Goal: Task Accomplishment & Management: Manage account settings

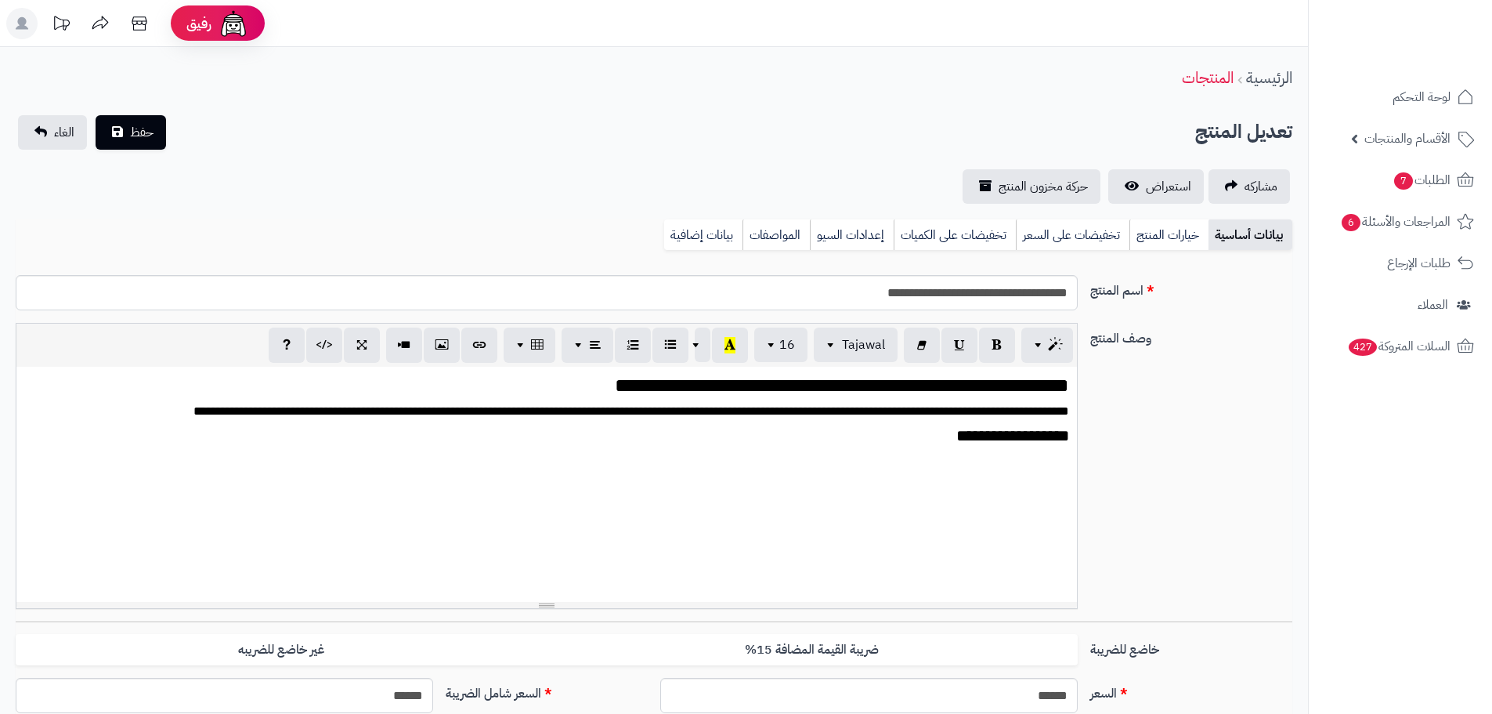
scroll to position [2154, 0]
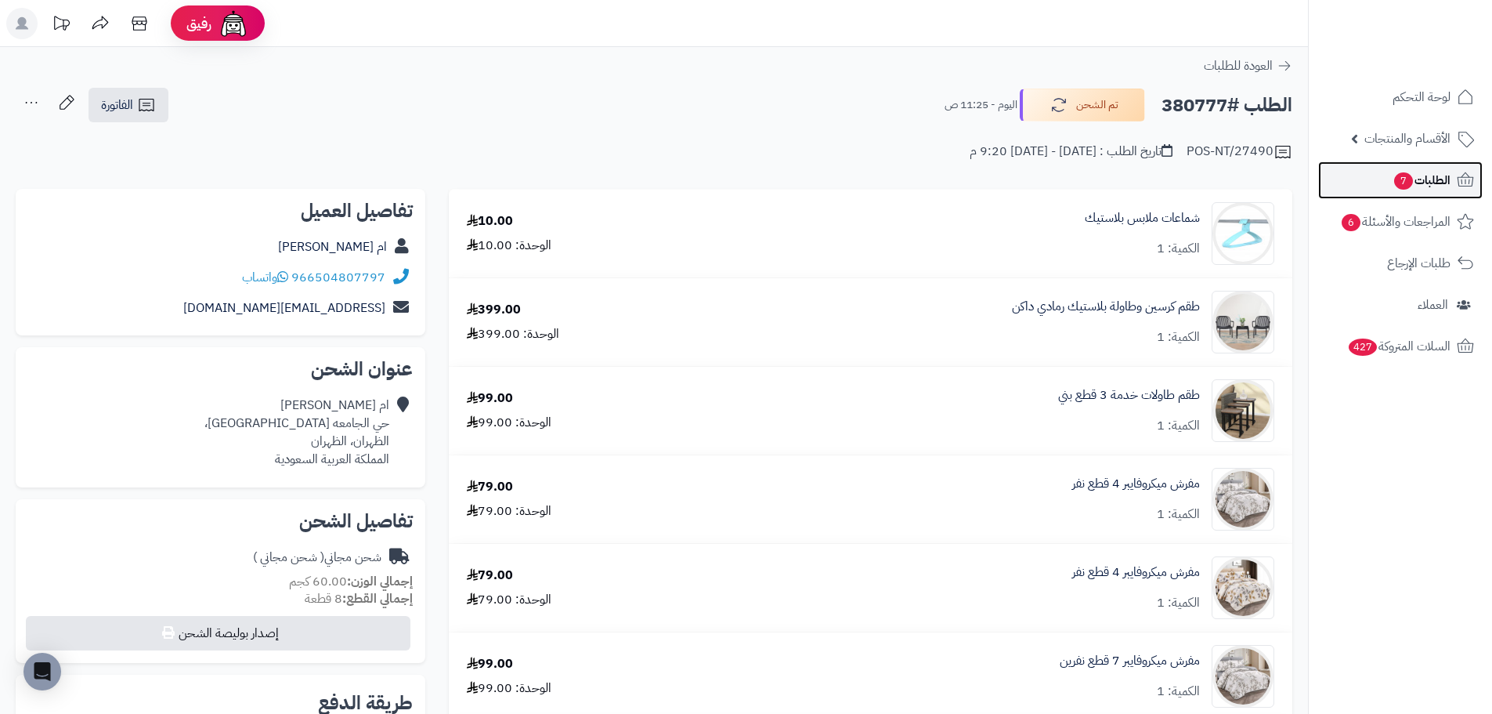
click at [1415, 169] on span "الطلبات 7" at bounding box center [1422, 180] width 58 height 22
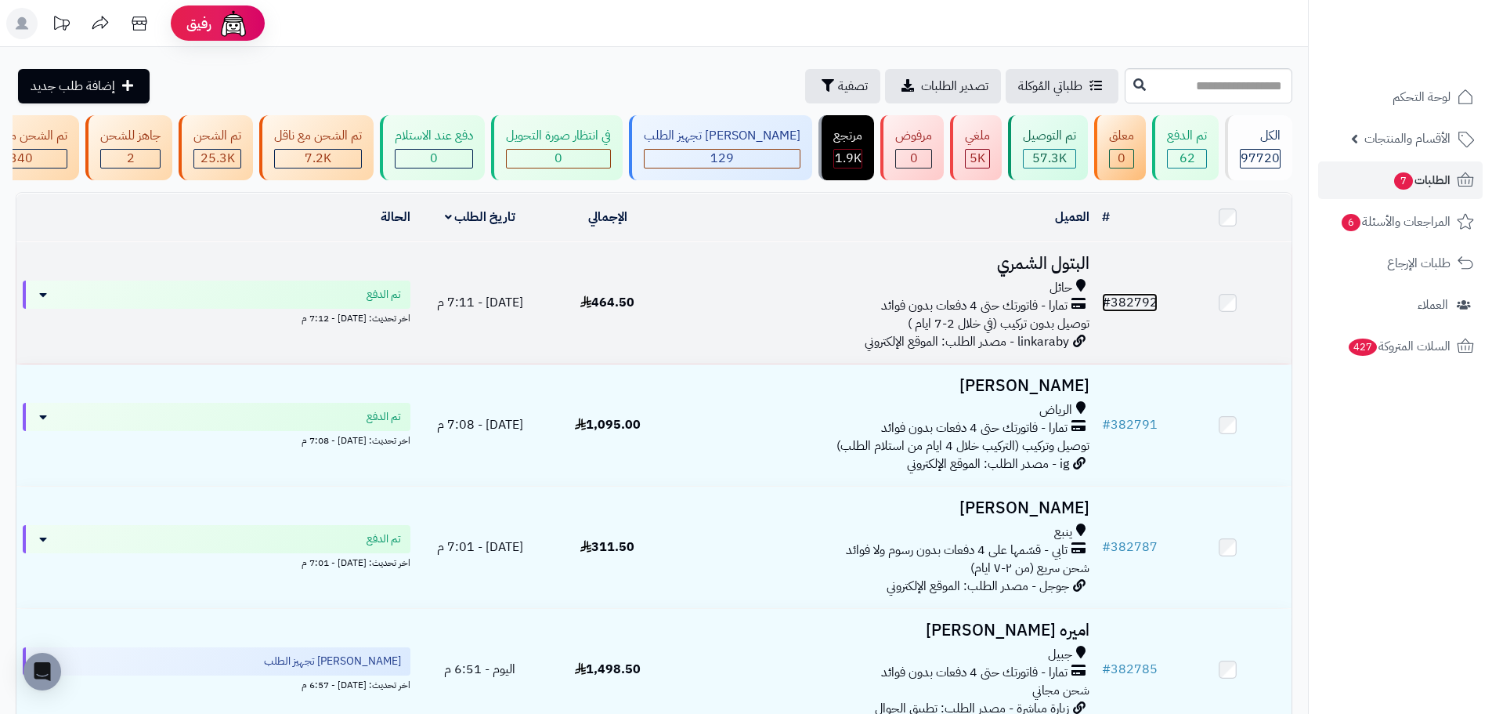
click at [1145, 307] on link "# 382792" at bounding box center [1130, 302] width 56 height 19
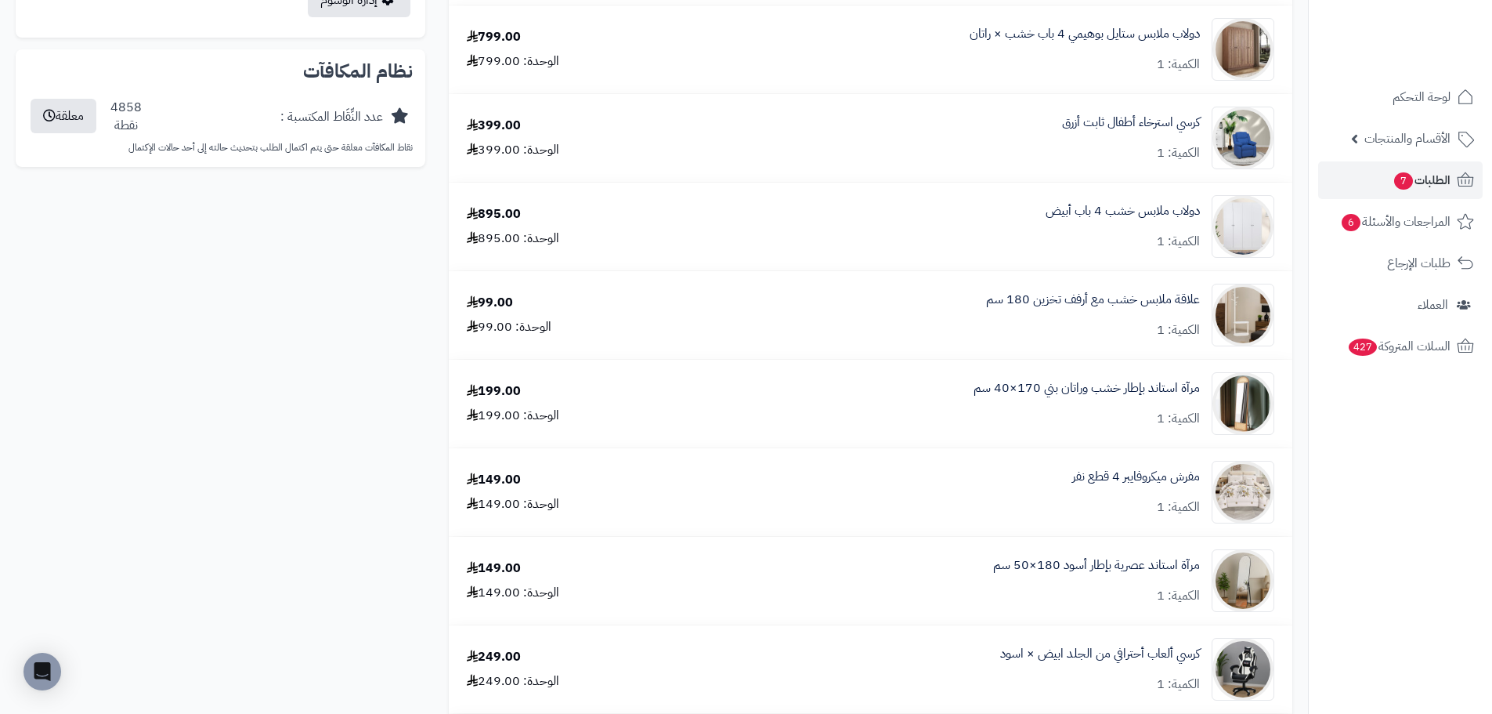
scroll to position [1097, 0]
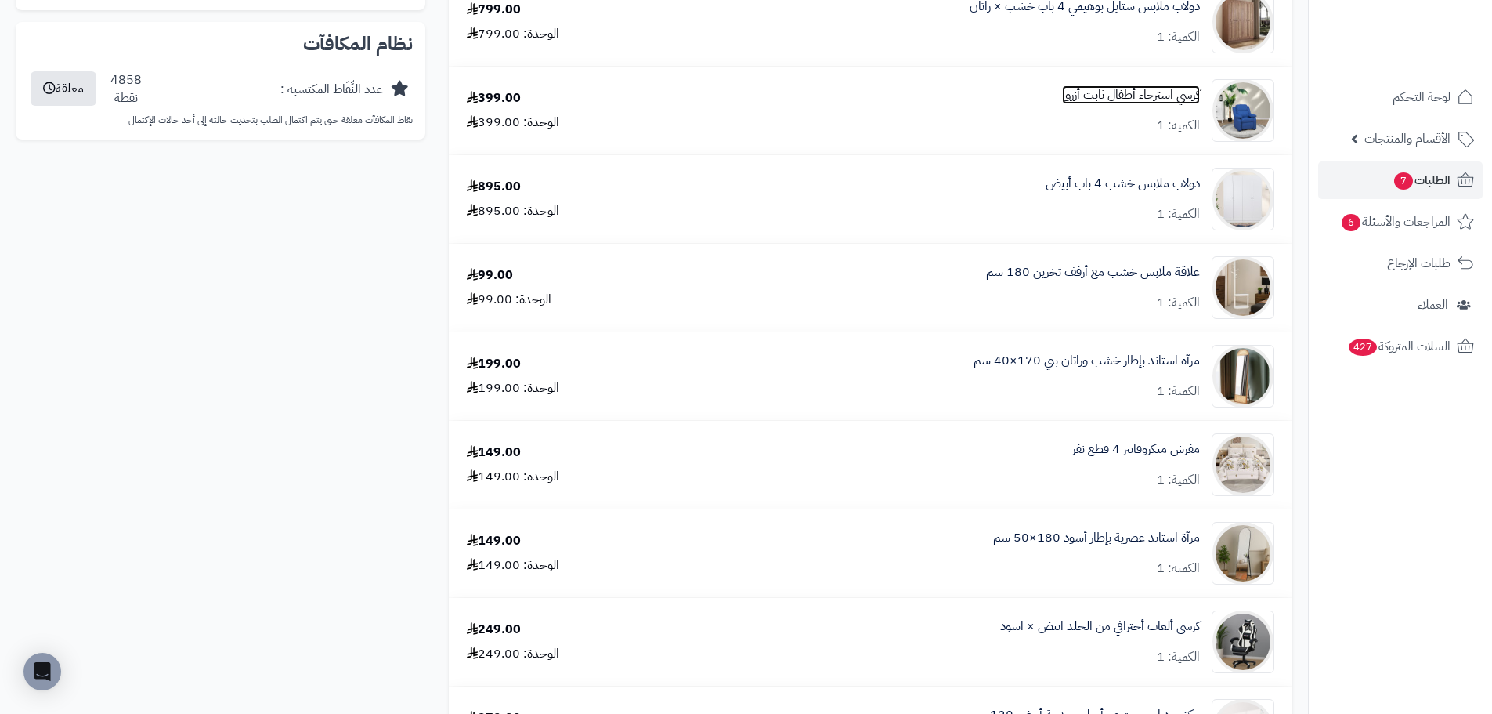
click at [1099, 98] on link "كرسي استرخاء أطفال ثابت أزرق" at bounding box center [1131, 95] width 138 height 18
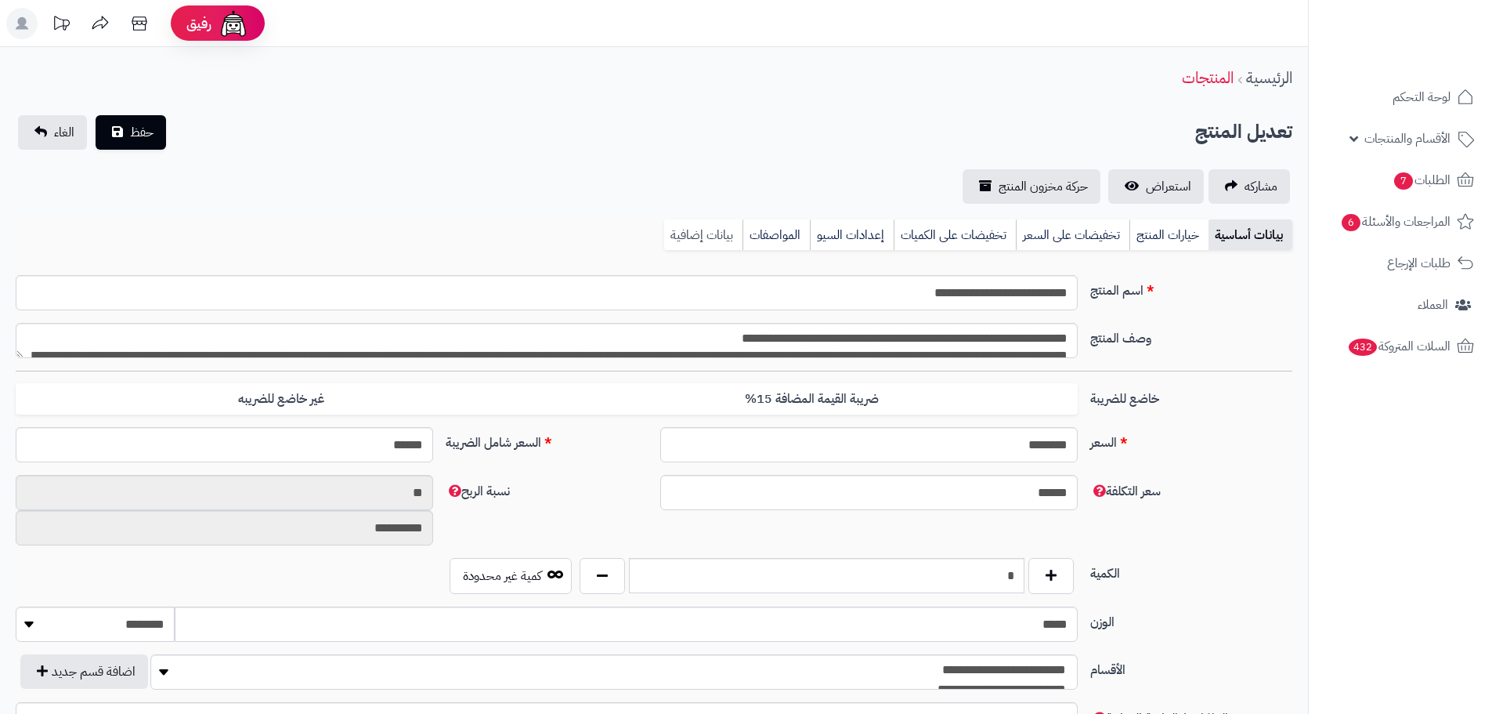
click at [710, 237] on link "بيانات إضافية" at bounding box center [703, 234] width 78 height 31
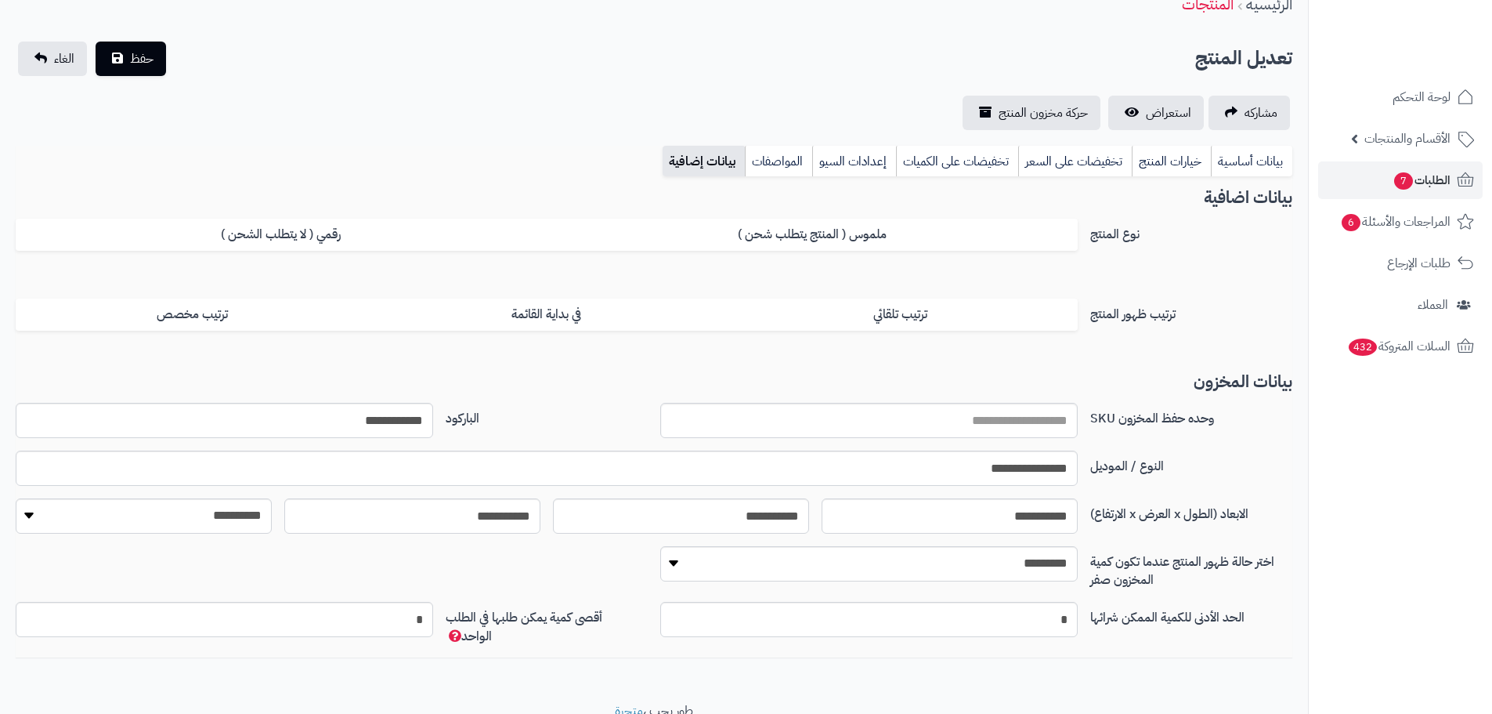
scroll to position [140, 0]
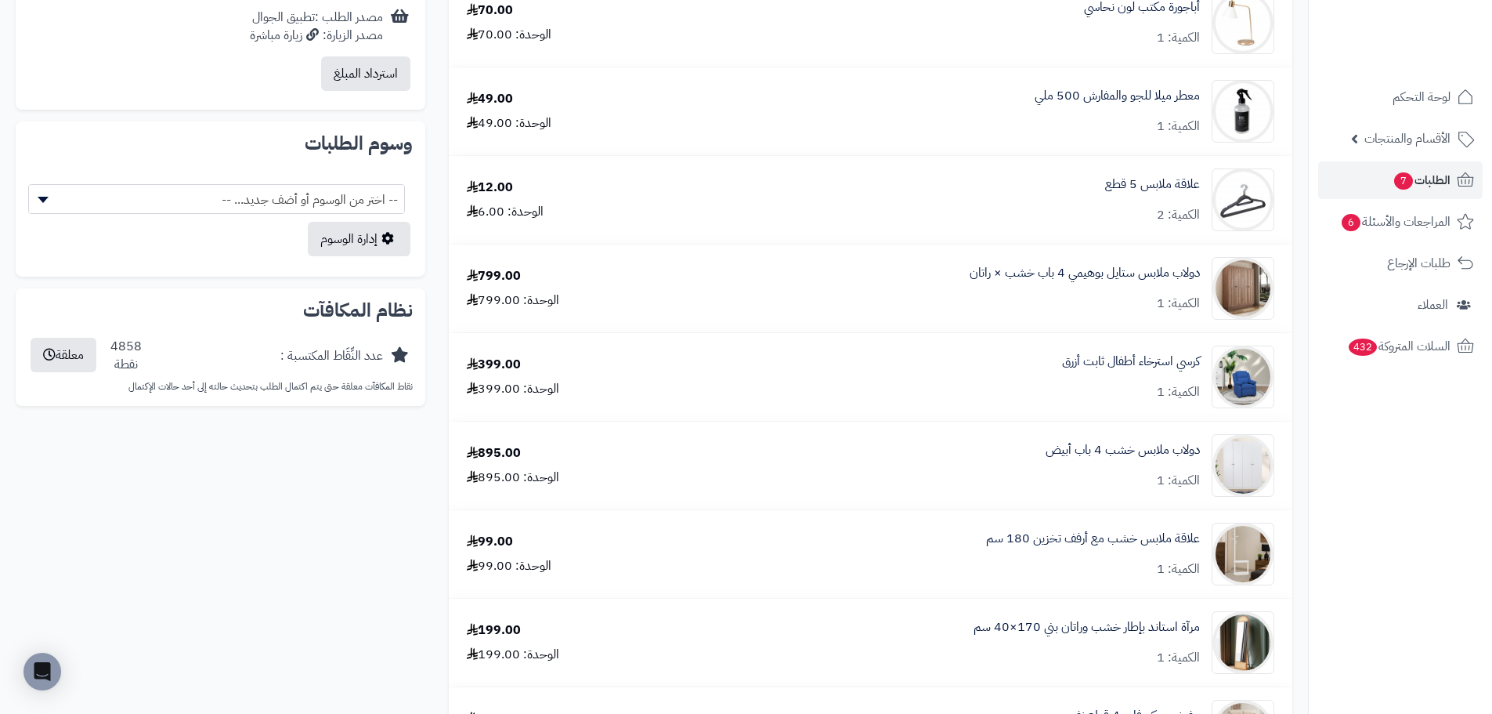
scroll to position [705, 0]
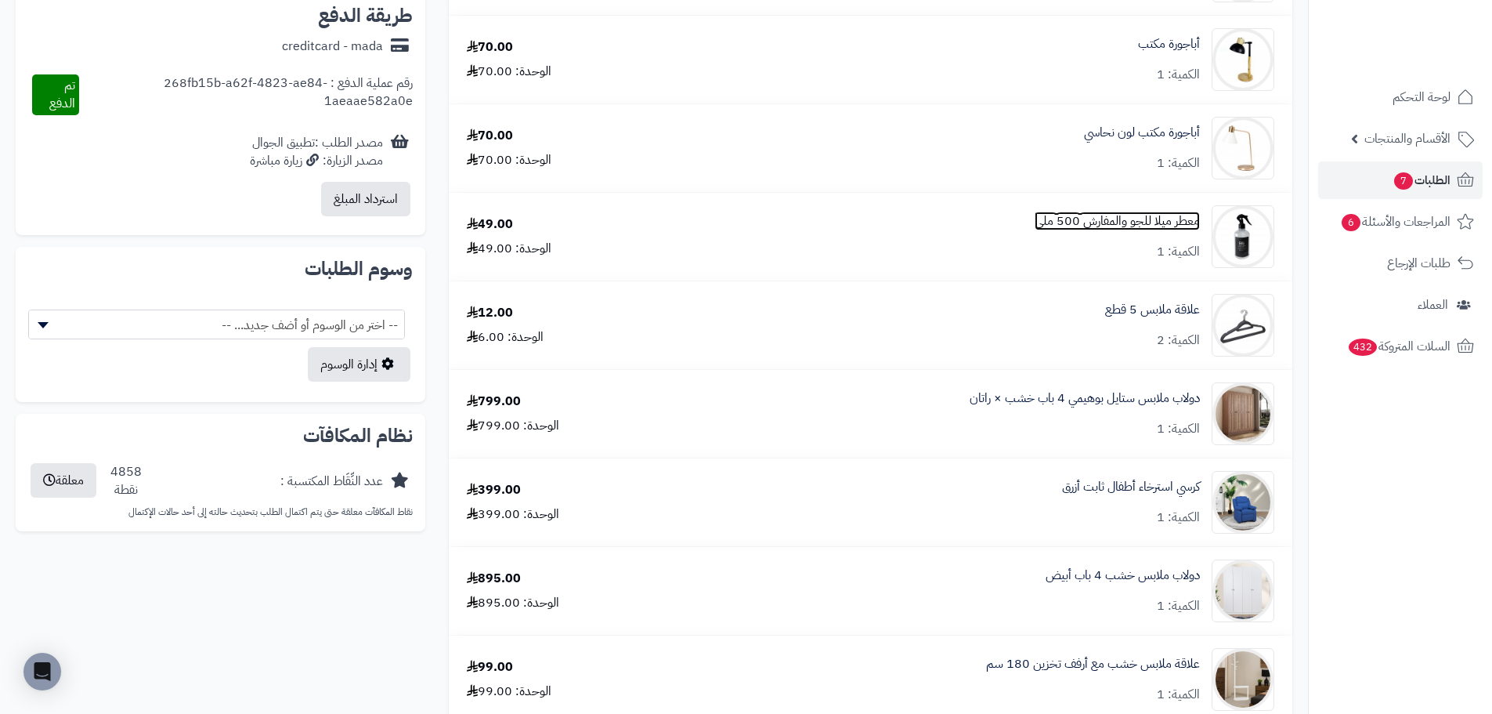
click at [1118, 222] on link "معطر ميلا للجو والمفارش 500 ملي" at bounding box center [1117, 221] width 165 height 18
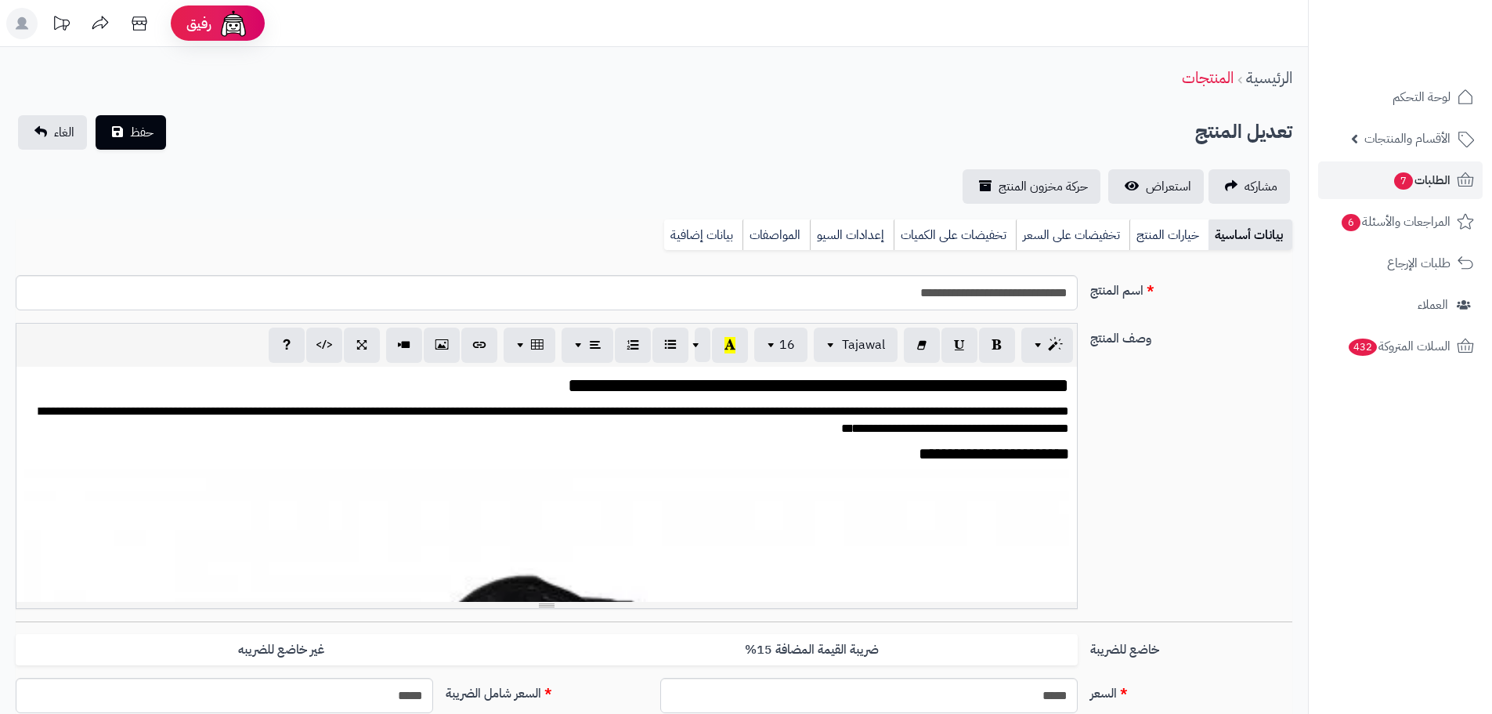
click at [702, 235] on link "بيانات إضافية" at bounding box center [703, 234] width 78 height 31
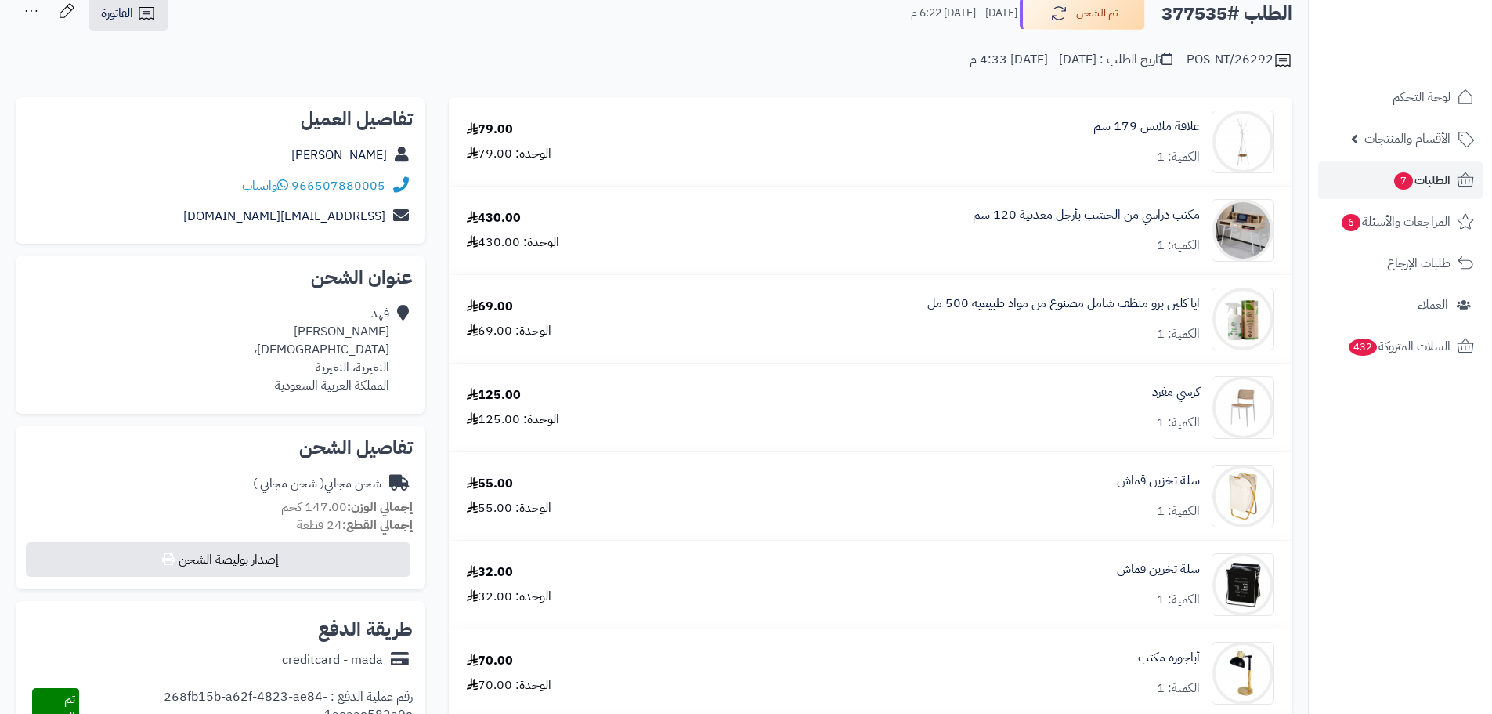
scroll to position [78, 0]
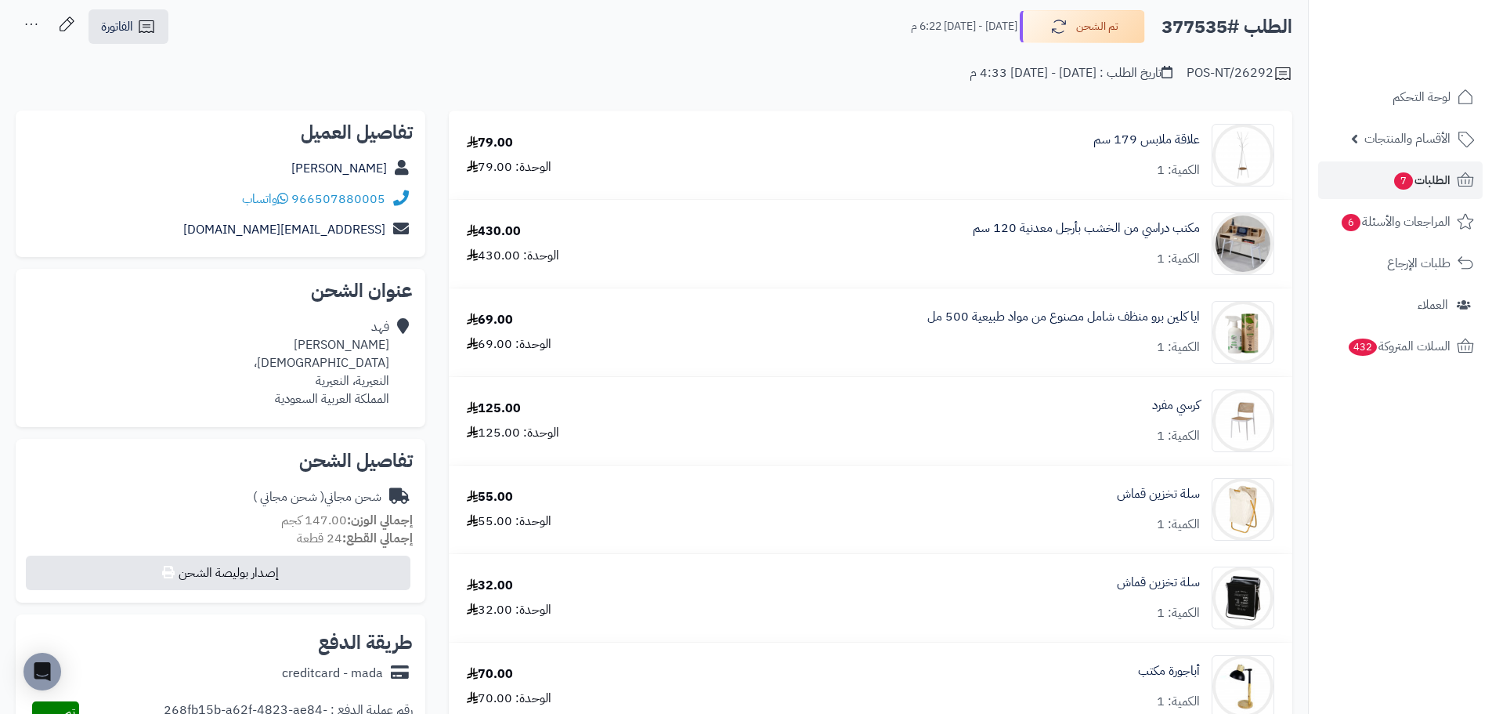
click at [1103, 237] on div "مكتب دراسي من الخشب بأرجل معدنية 120 سم الكمية: 1" at bounding box center [1086, 243] width 227 height 49
click at [1020, 229] on link "مكتب دراسي من الخشب بأرجل معدنية 120 سم" at bounding box center [1086, 228] width 227 height 18
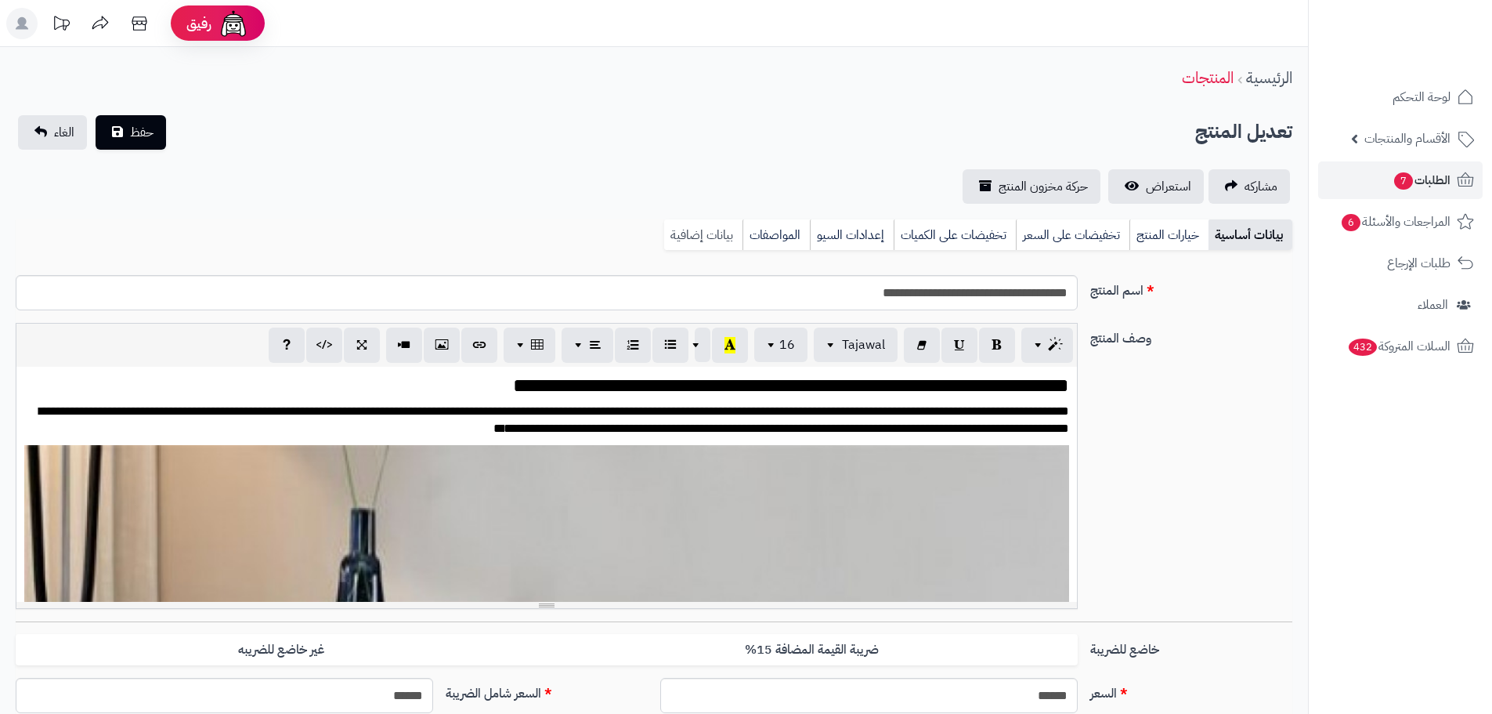
scroll to position [70, 0]
click at [707, 238] on link "بيانات إضافية" at bounding box center [703, 234] width 78 height 31
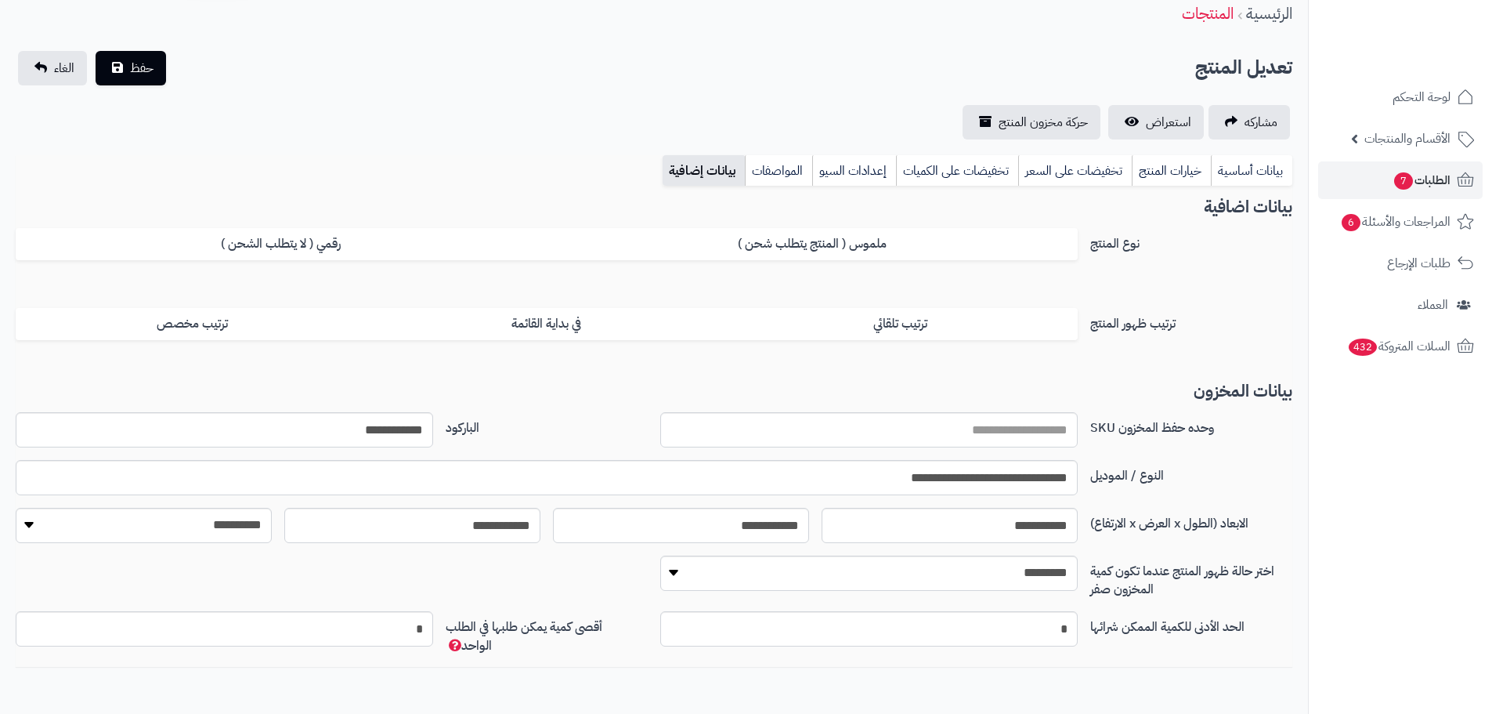
scroll to position [140, 0]
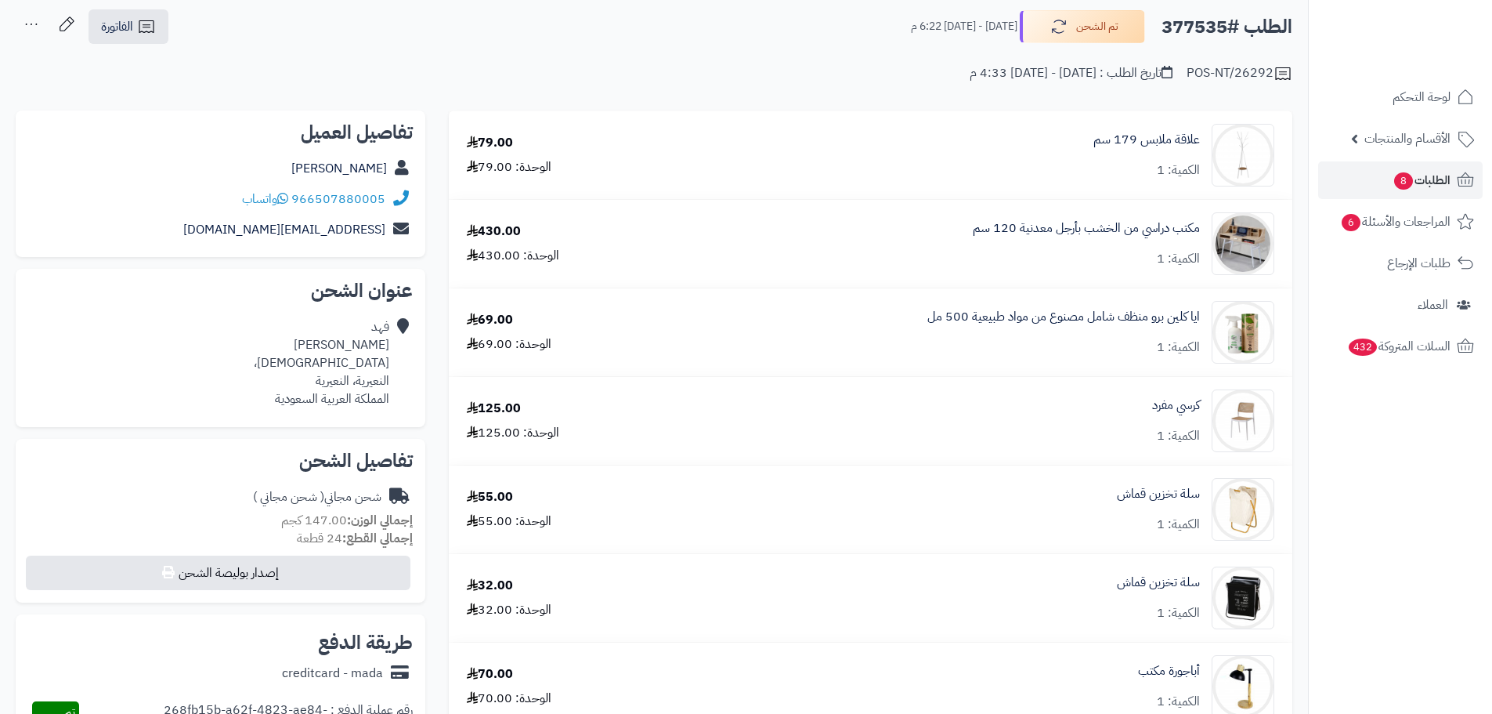
scroll to position [78, 0]
click at [1106, 140] on link "علاقة ملابس 179 سم" at bounding box center [1146, 140] width 107 height 18
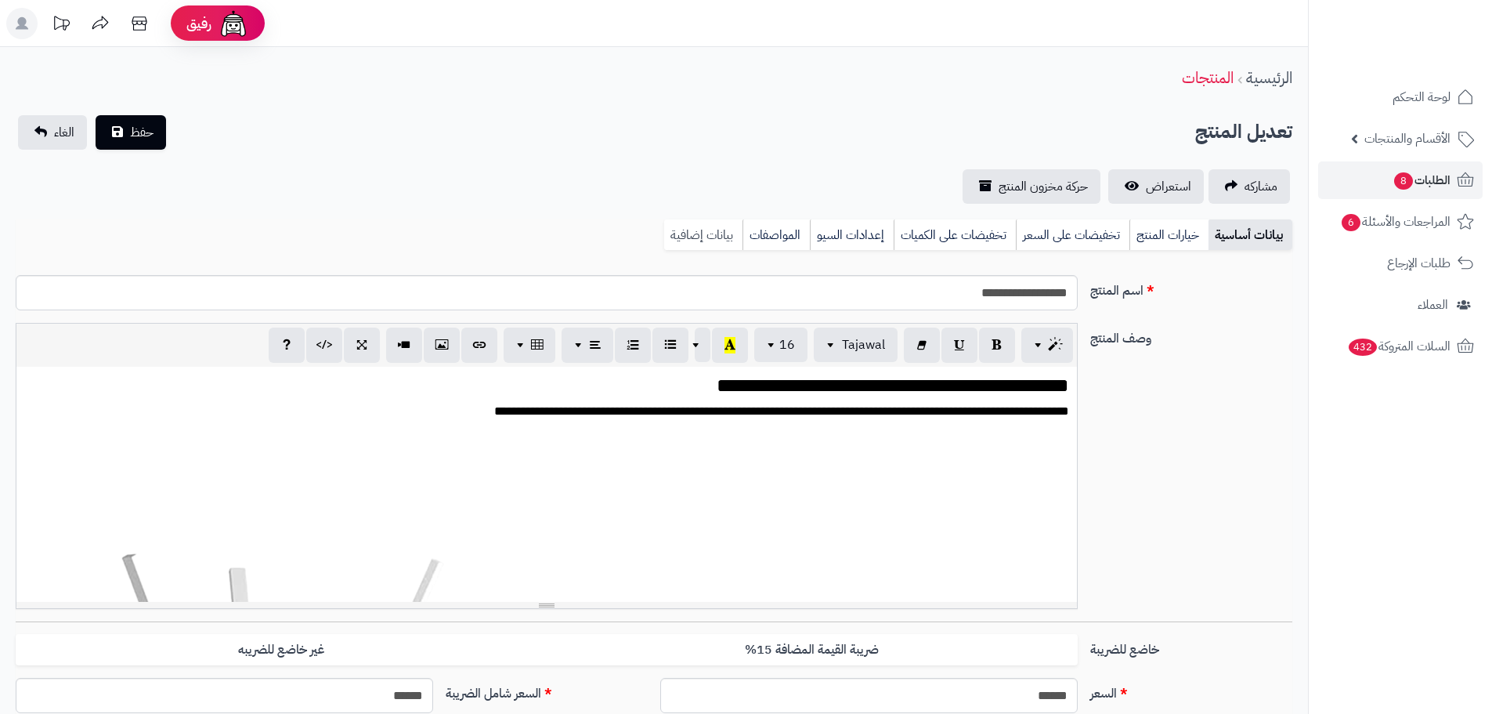
scroll to position [2146, 0]
click at [692, 220] on link "بيانات إضافية" at bounding box center [703, 234] width 78 height 31
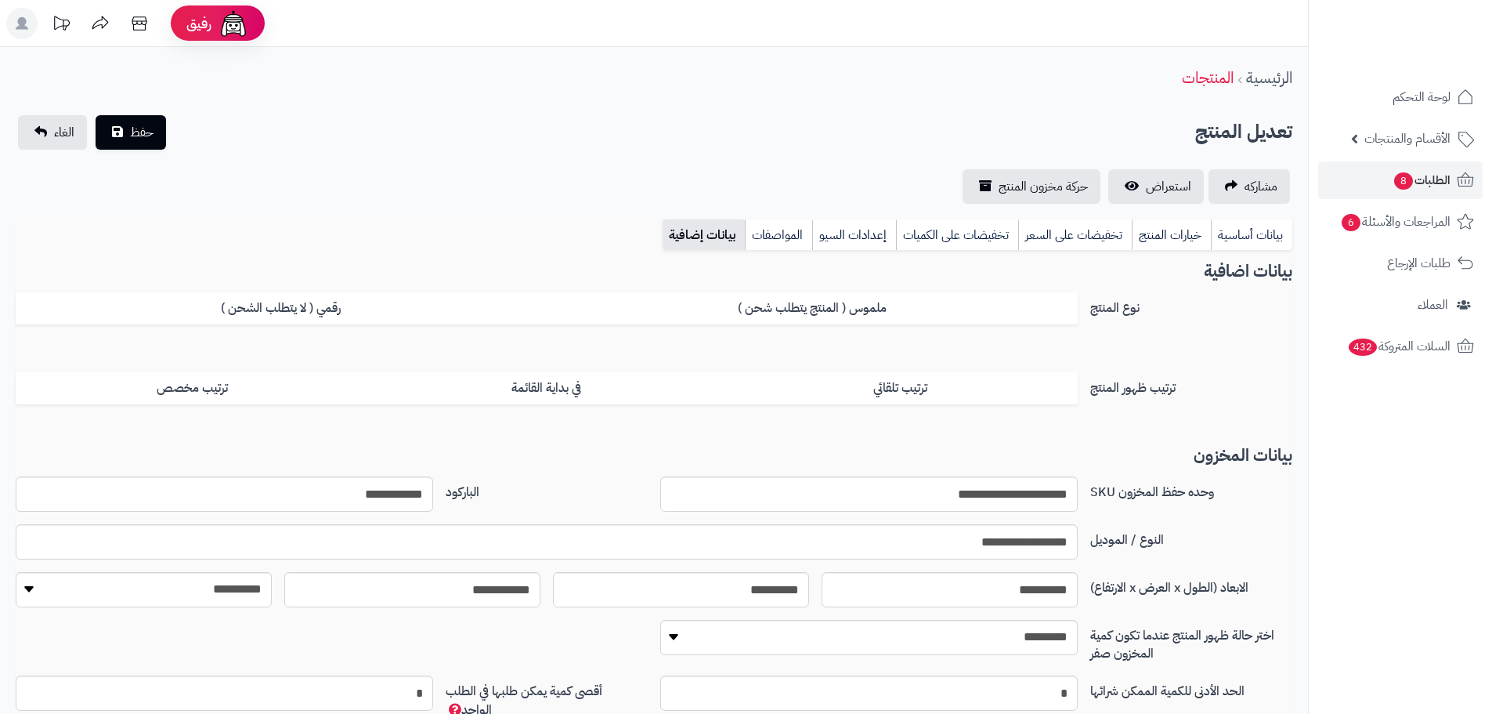
scroll to position [140, 0]
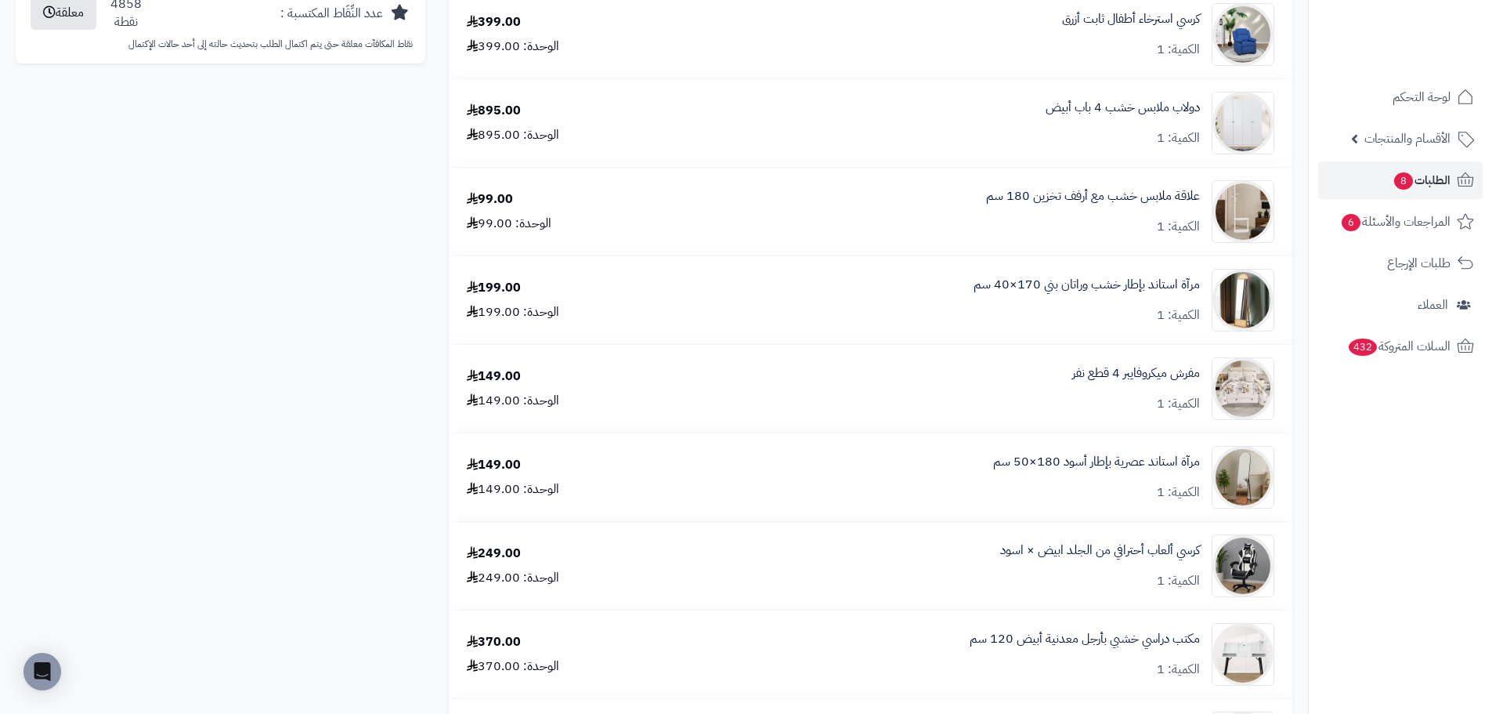
scroll to position [1175, 0]
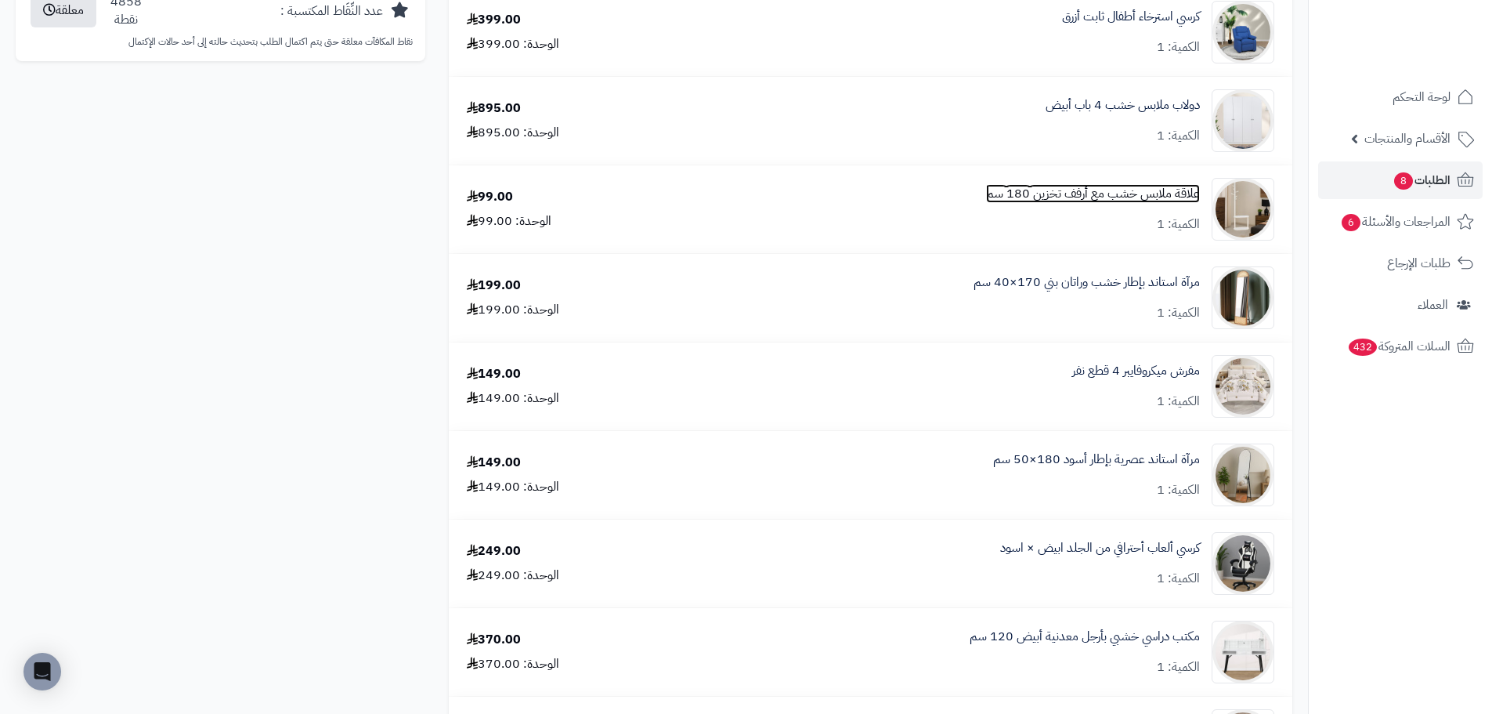
click at [1085, 195] on link "علاقة ملابس خشب مع أرفف تخزين 180 سم" at bounding box center [1093, 194] width 214 height 18
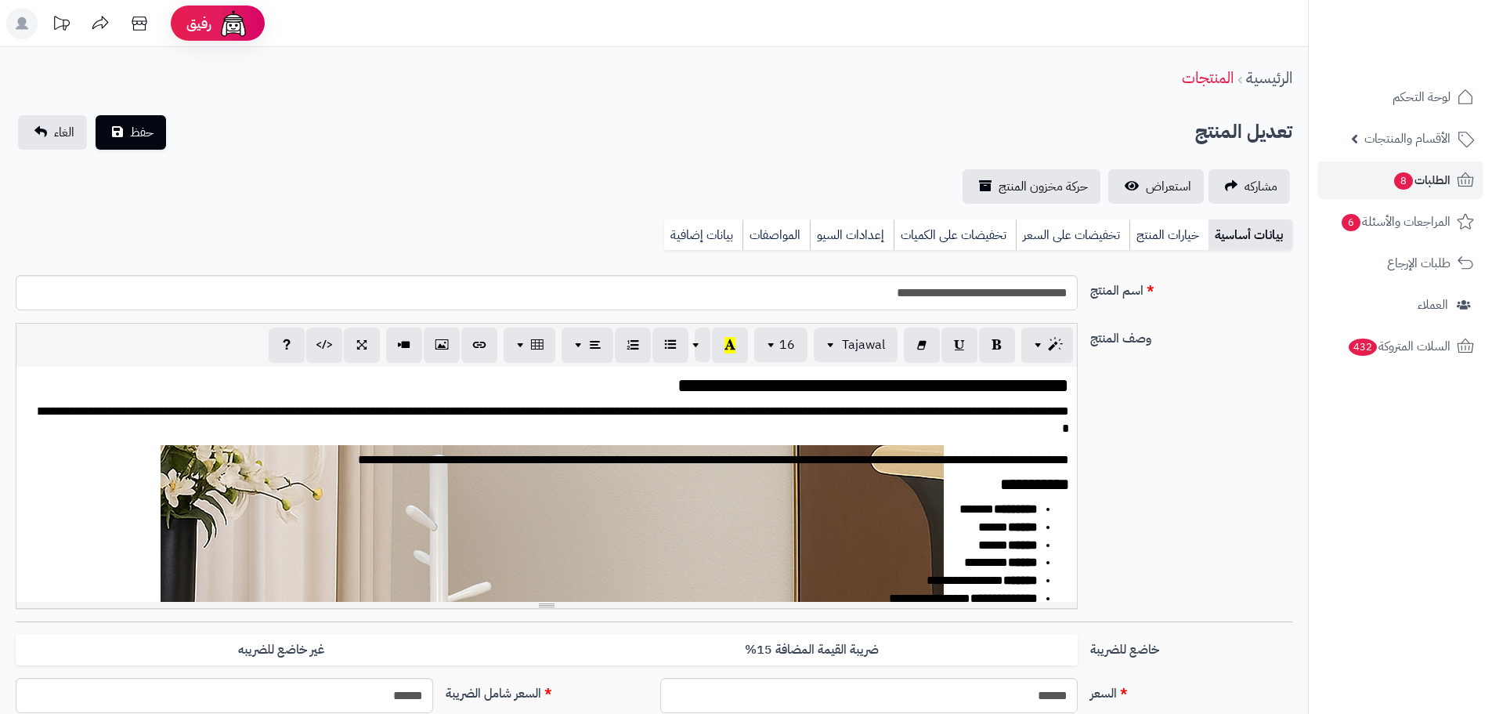
click at [684, 226] on link "بيانات إضافية" at bounding box center [703, 234] width 78 height 31
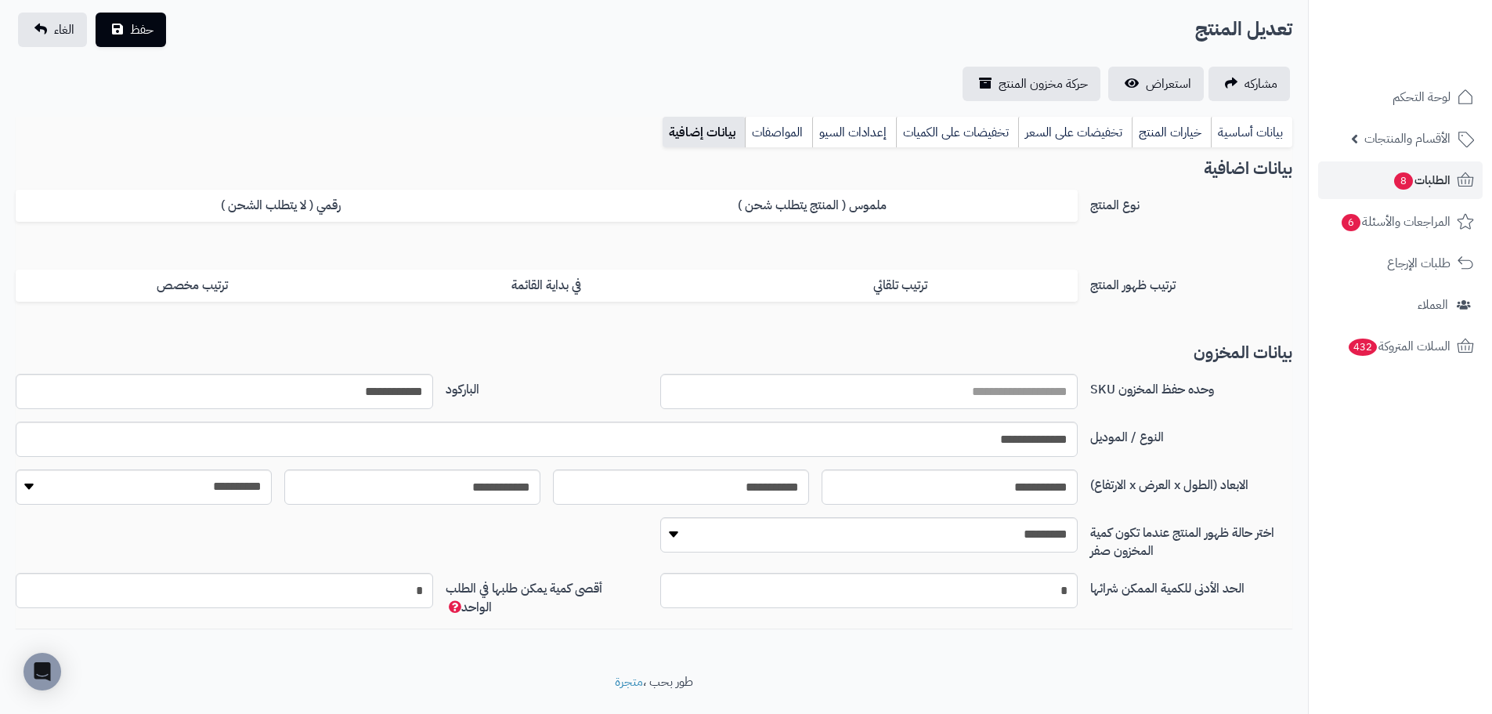
scroll to position [140, 0]
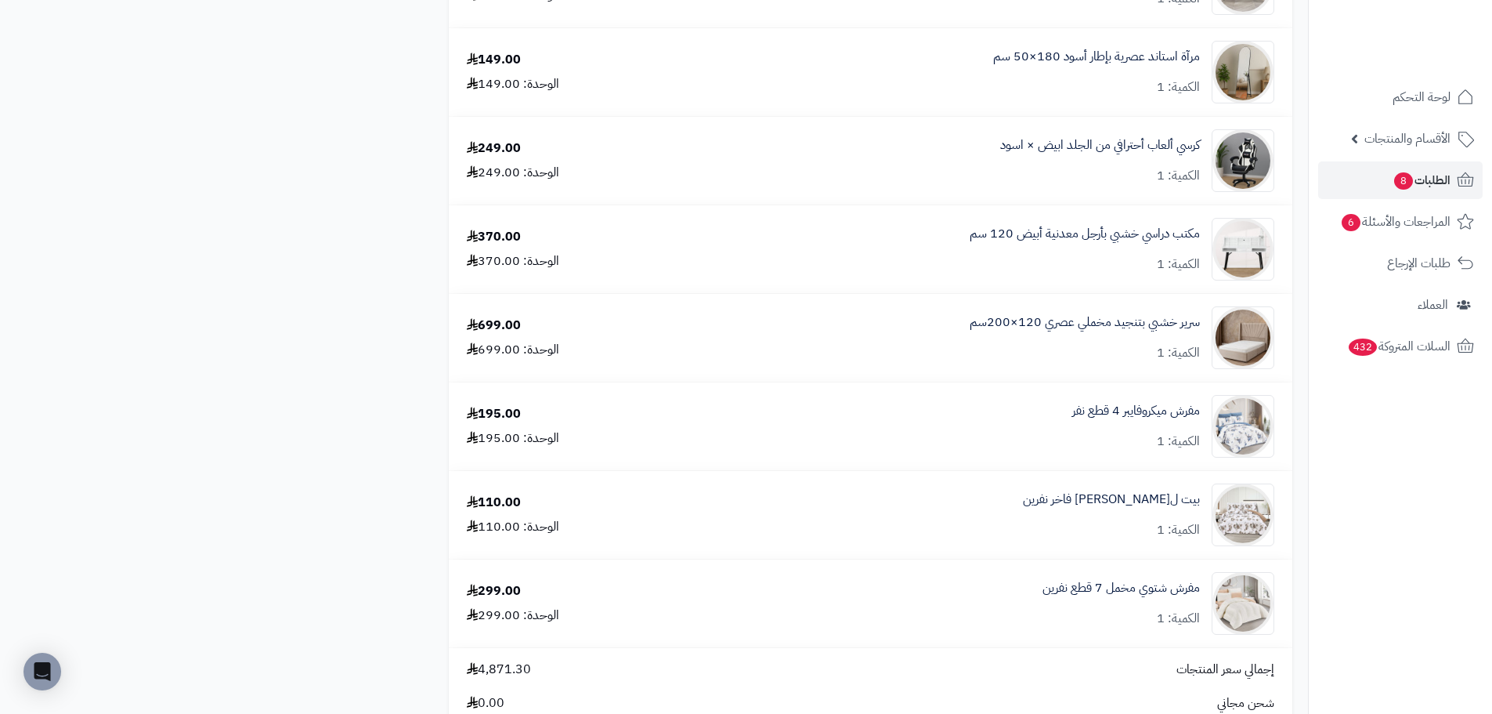
scroll to position [1567, 0]
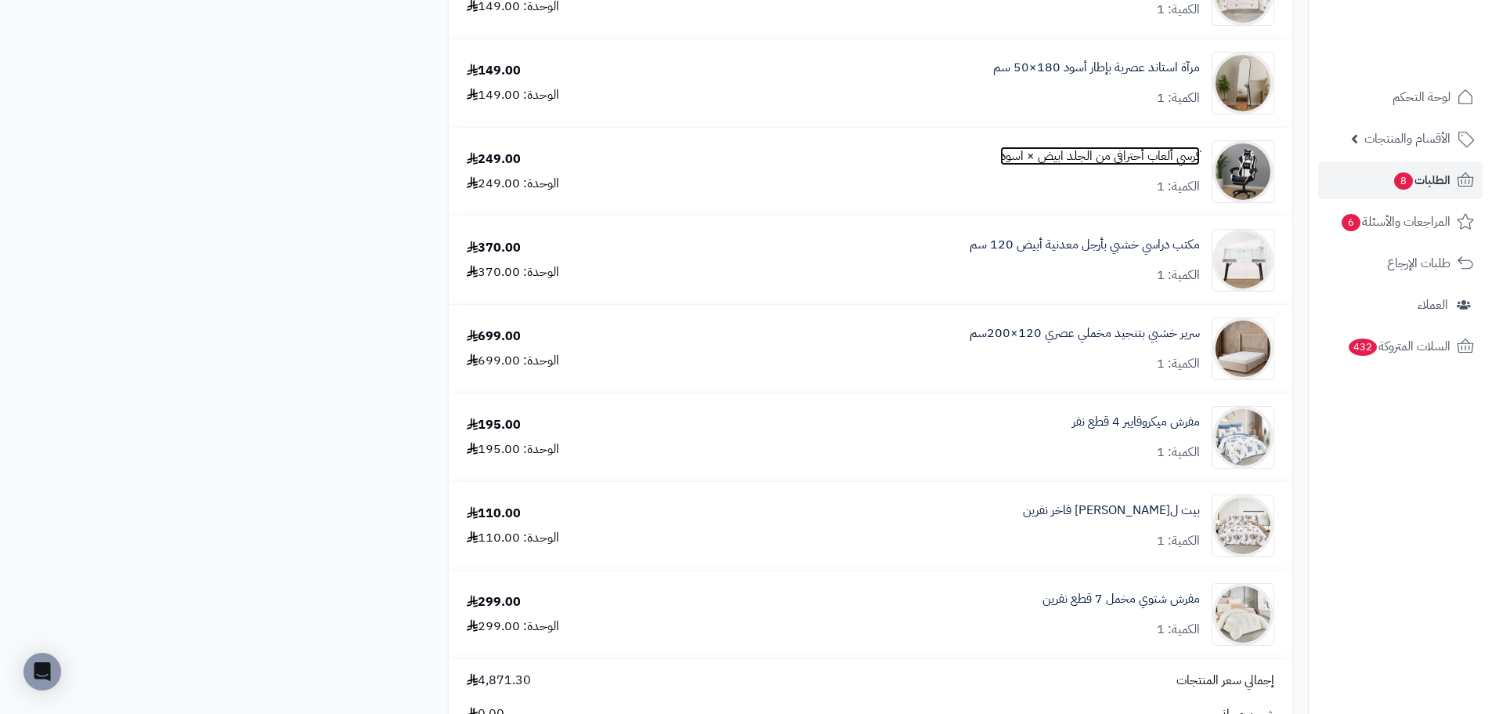
click at [1090, 155] on link "كرسي ألعاب أحترافي من الجلد ابيض × اسود" at bounding box center [1100, 156] width 200 height 18
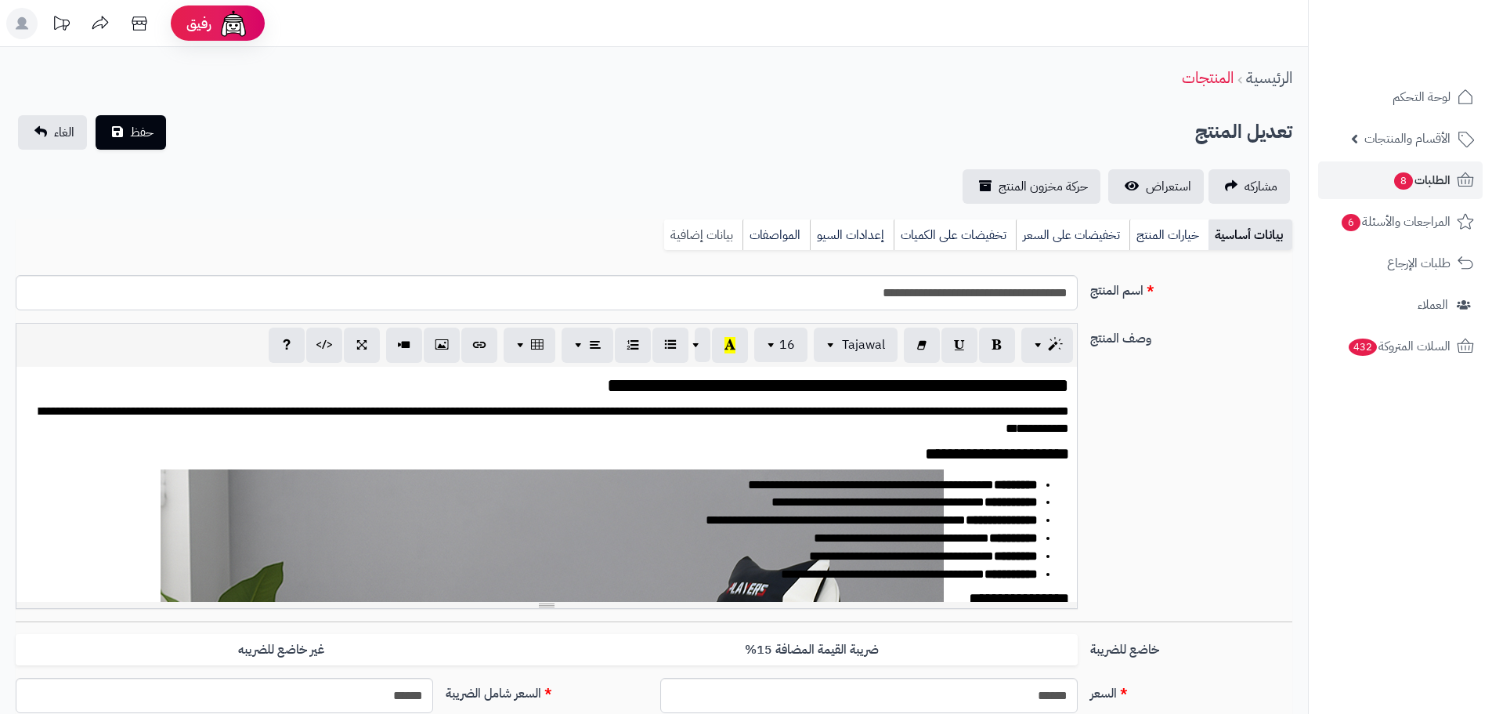
click at [724, 232] on link "بيانات إضافية" at bounding box center [703, 234] width 78 height 31
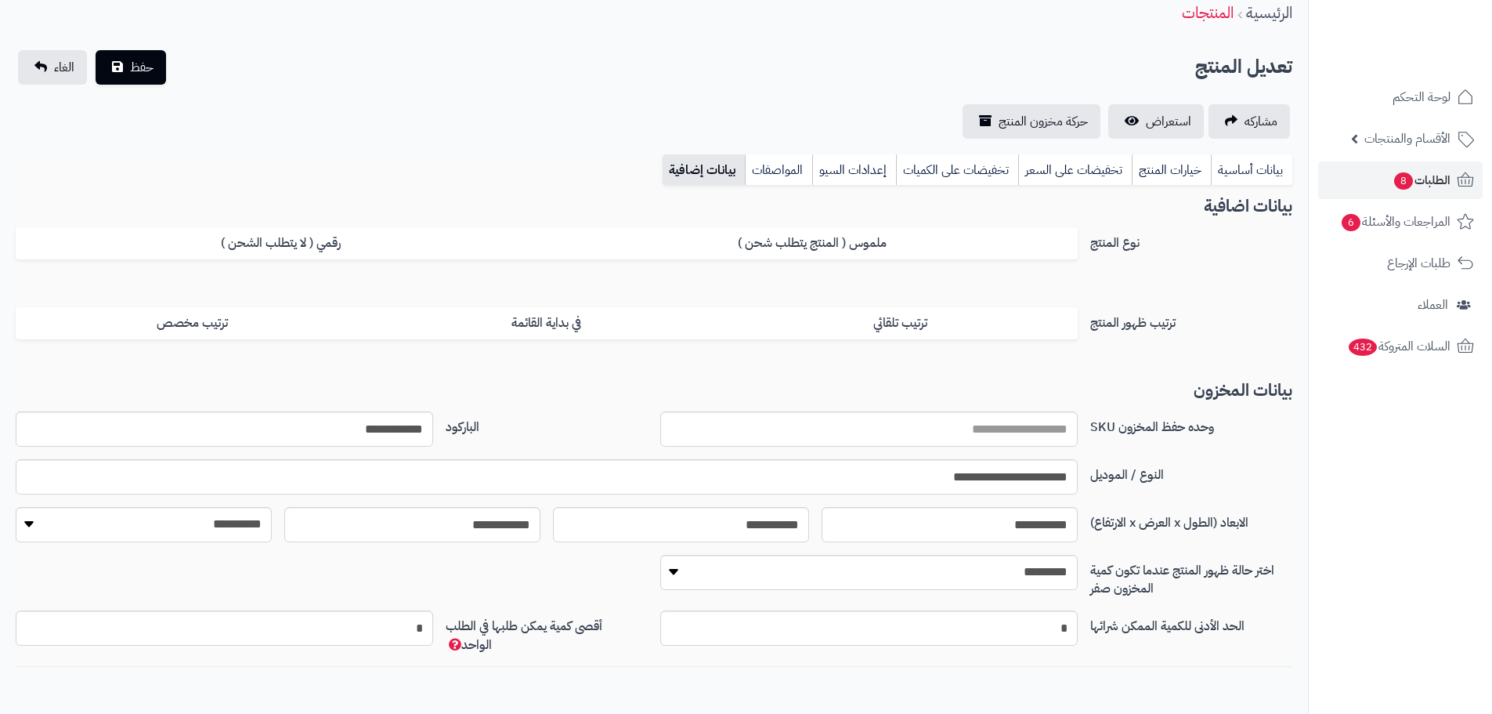
scroll to position [140, 0]
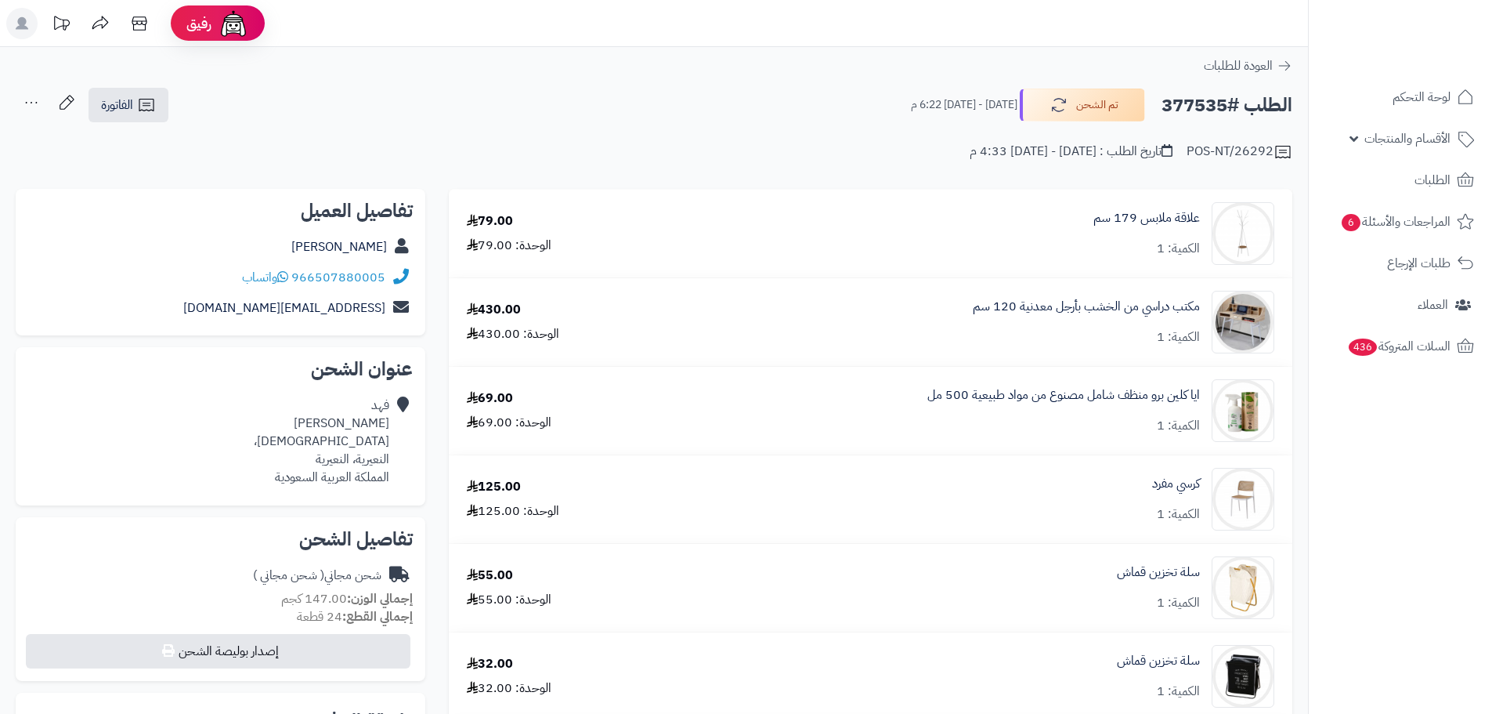
scroll to position [1567, 0]
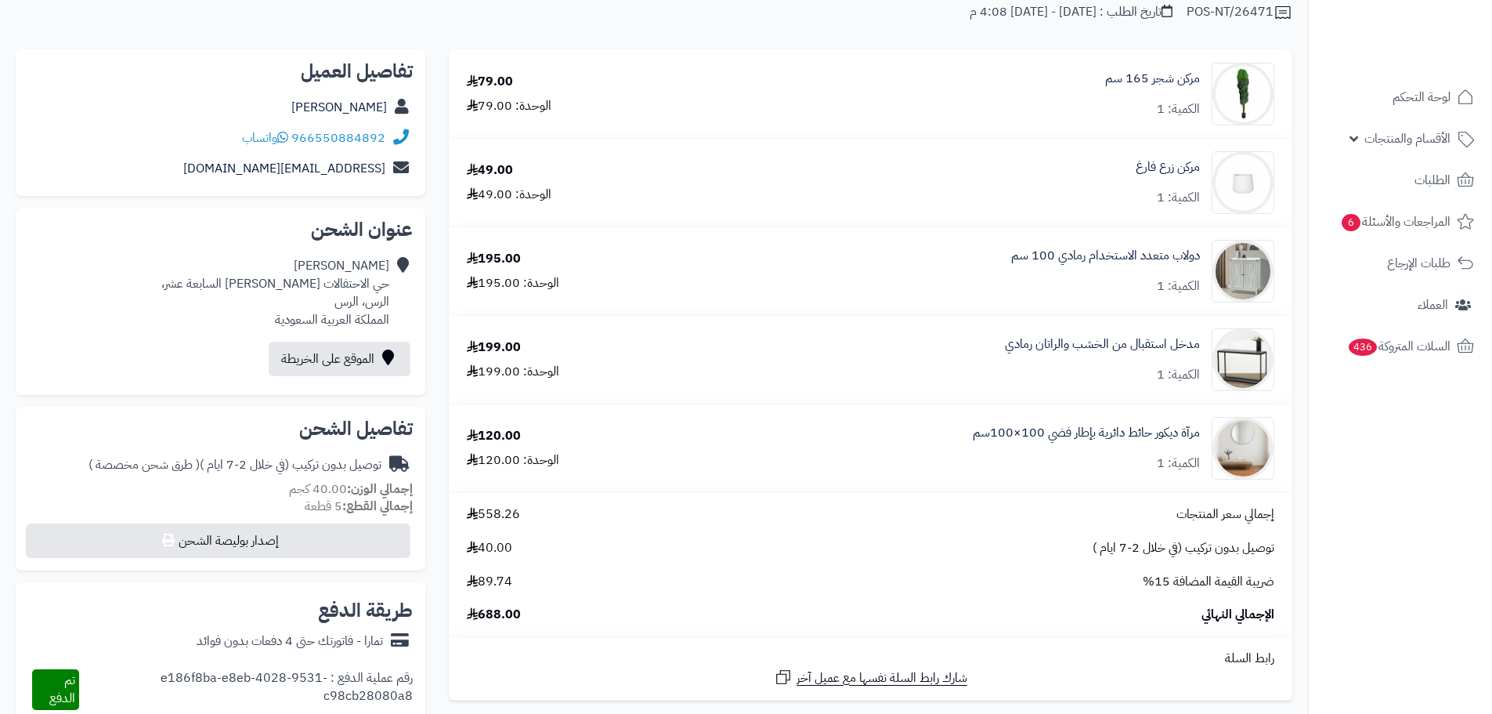
scroll to position [235, 0]
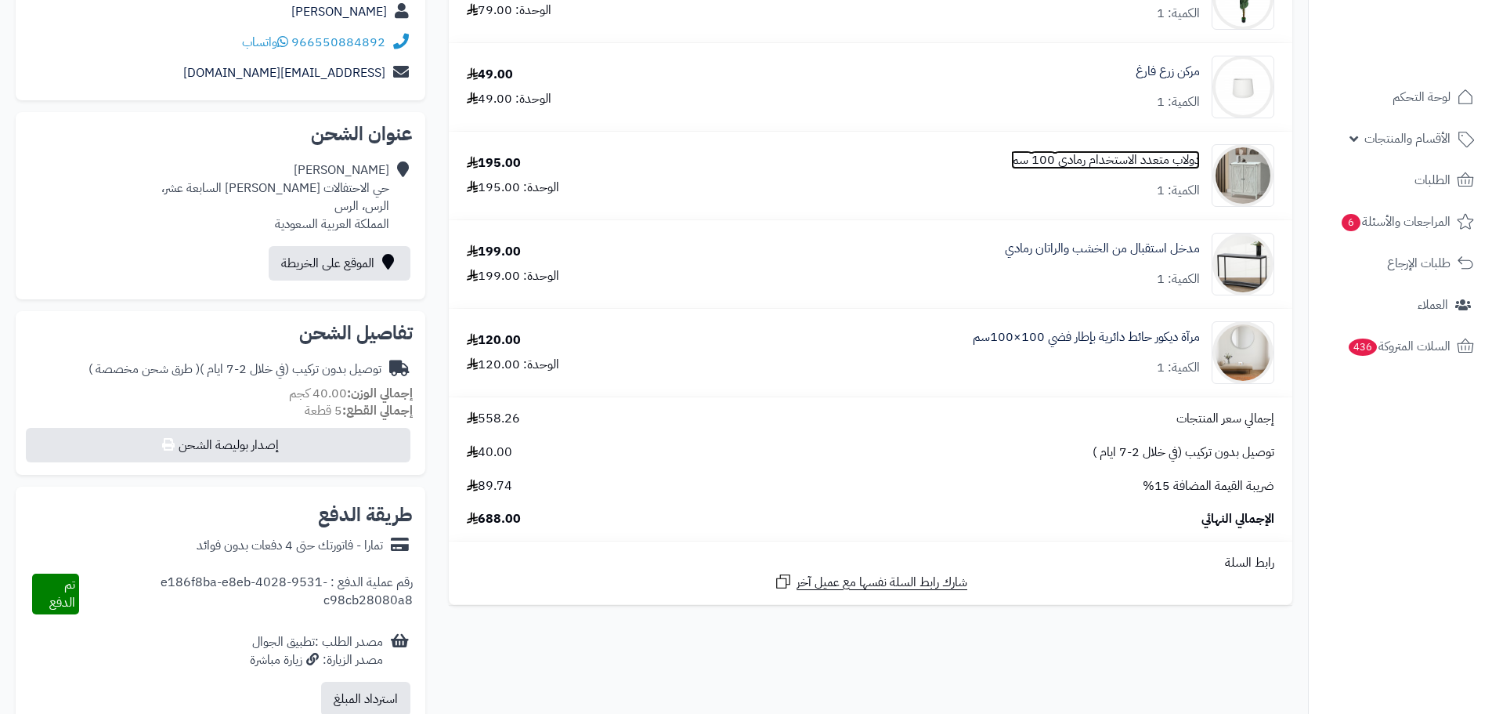
click at [1048, 164] on link "دولاب متعدد الاستخدام رمادي 100 سم" at bounding box center [1105, 160] width 189 height 18
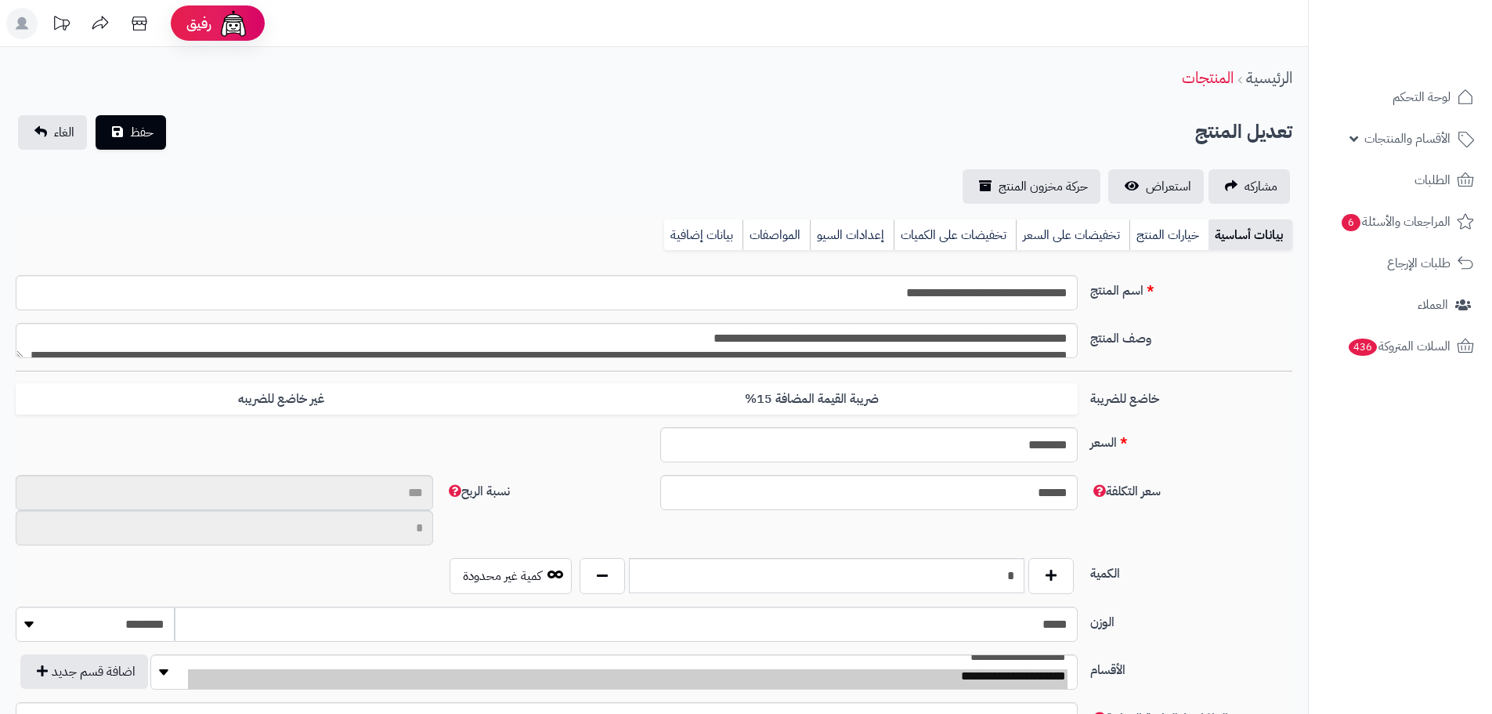
scroll to position [2146, 0]
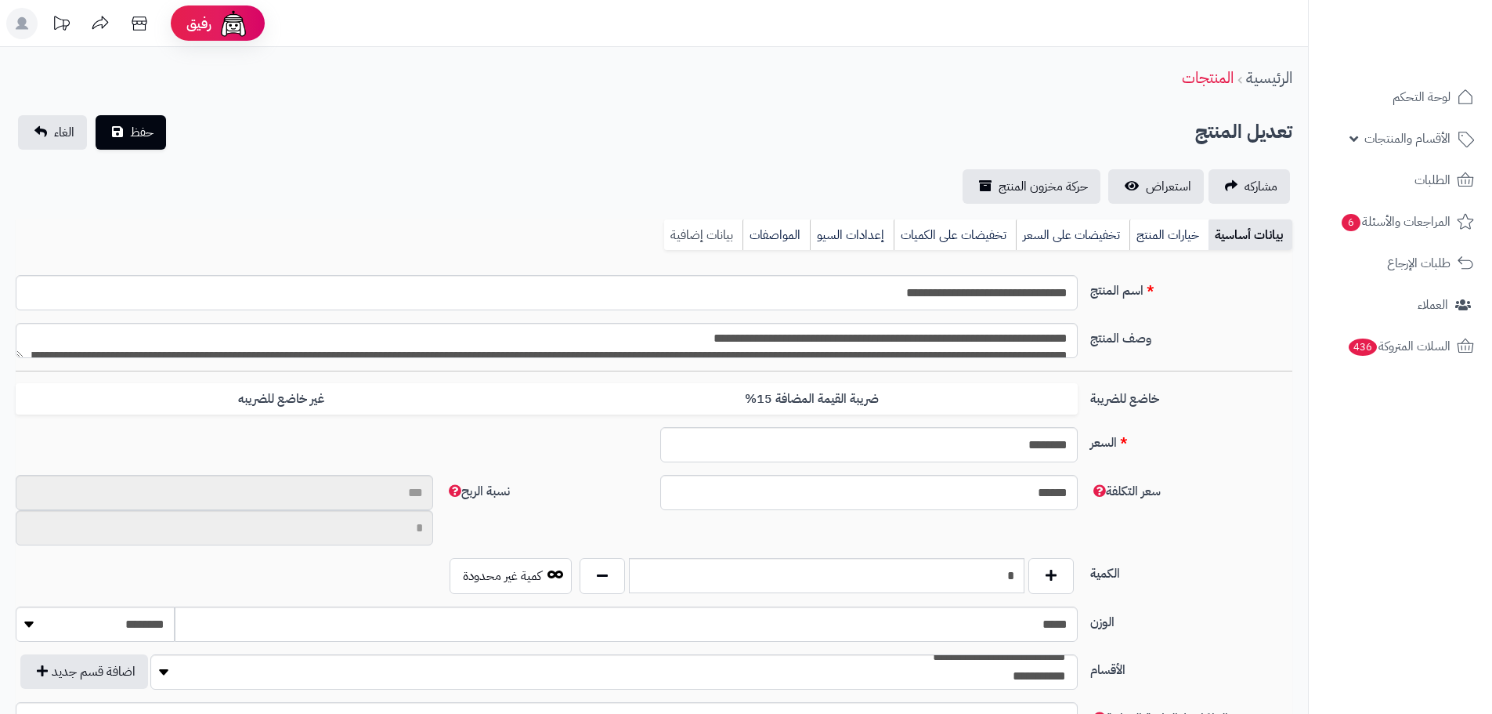
click at [717, 233] on link "بيانات إضافية" at bounding box center [703, 234] width 78 height 31
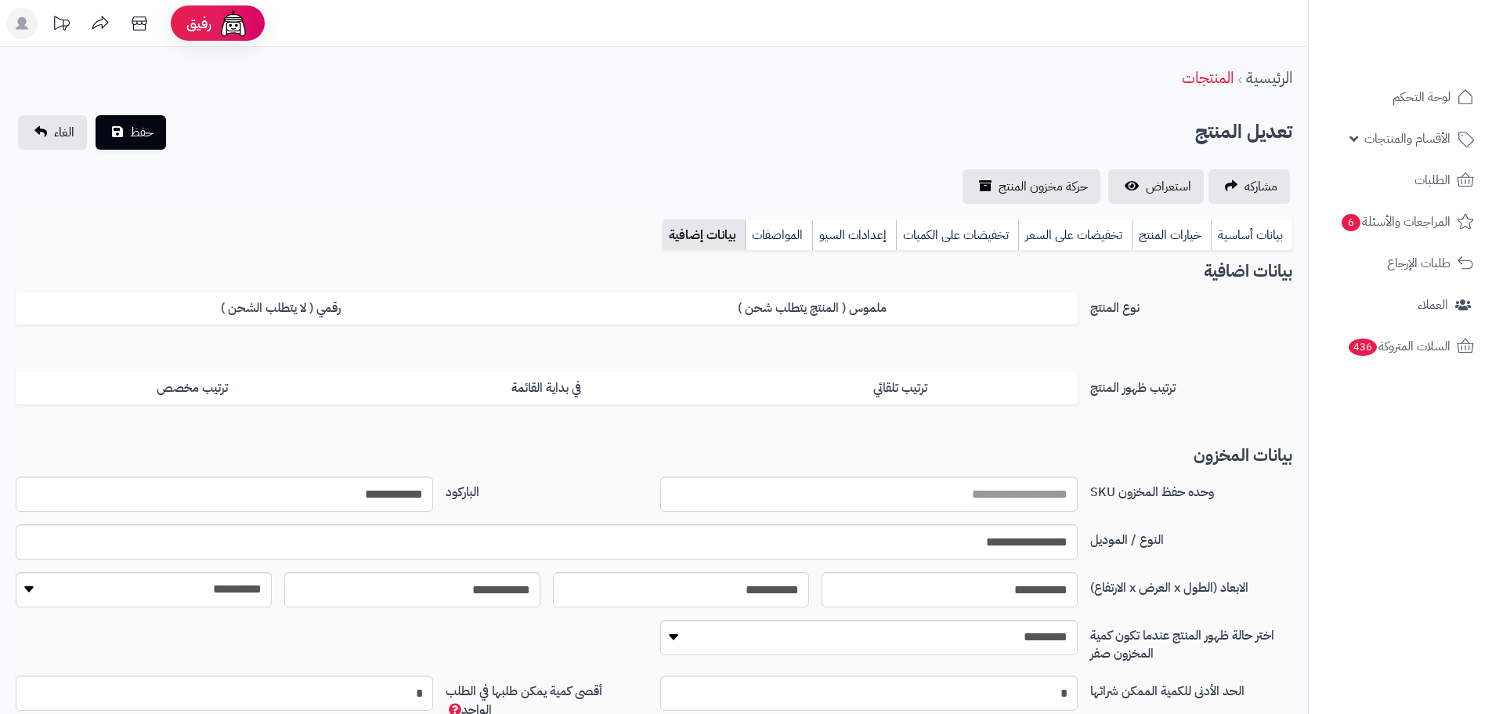
scroll to position [62, 0]
